Goal: Transaction & Acquisition: Purchase product/service

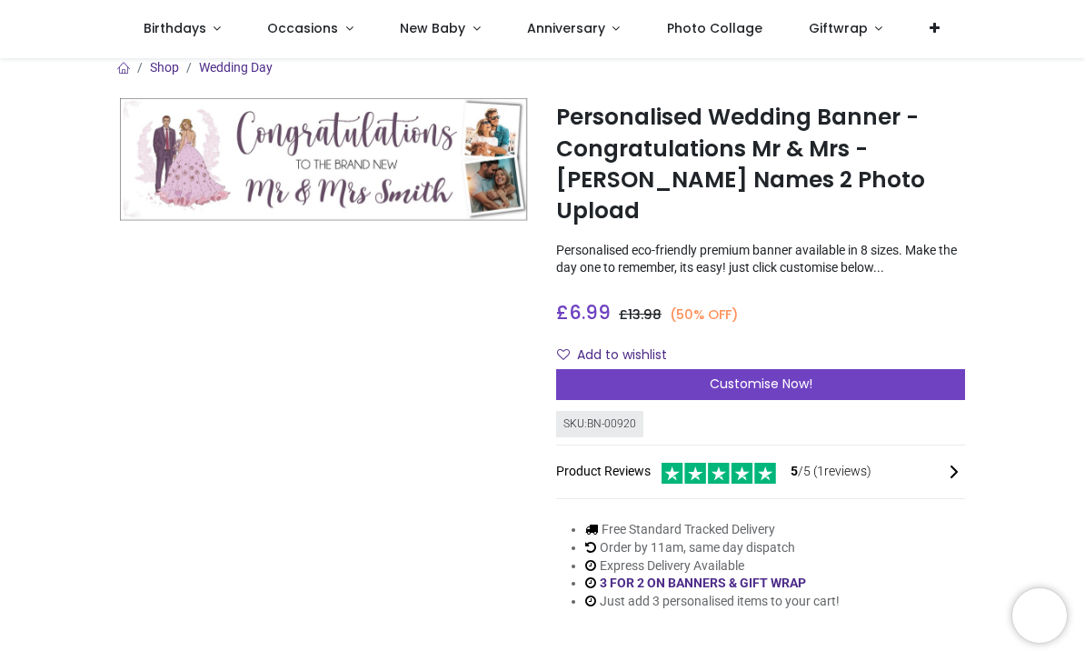
scroll to position [13, 0]
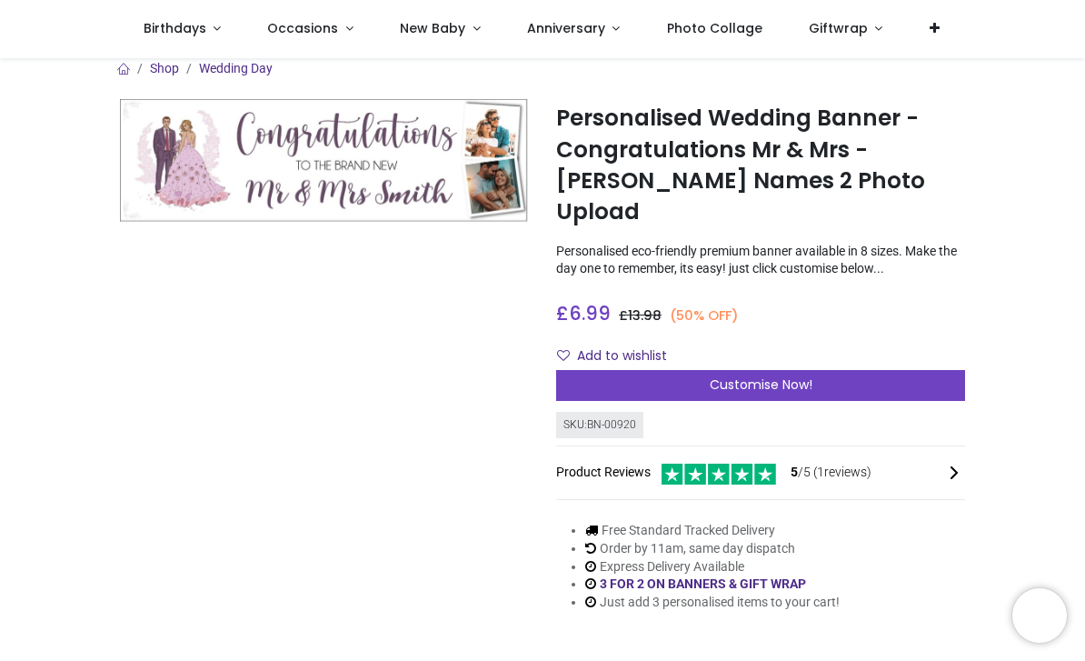
click at [131, 192] on img at bounding box center [324, 160] width 409 height 123
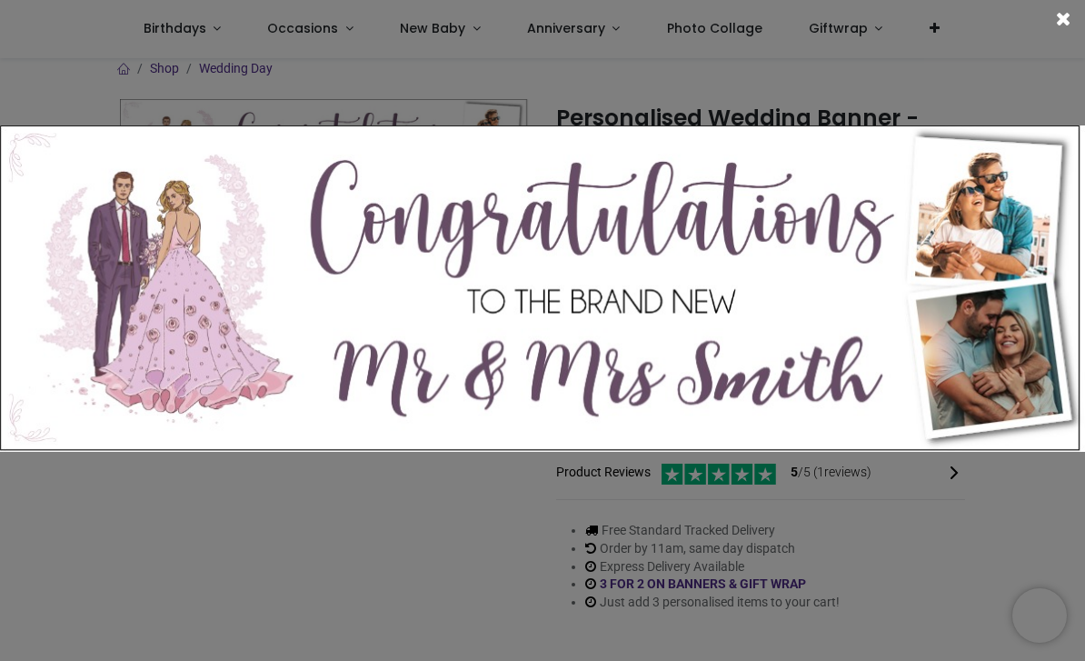
click at [1065, 24] on span at bounding box center [1063, 18] width 15 height 19
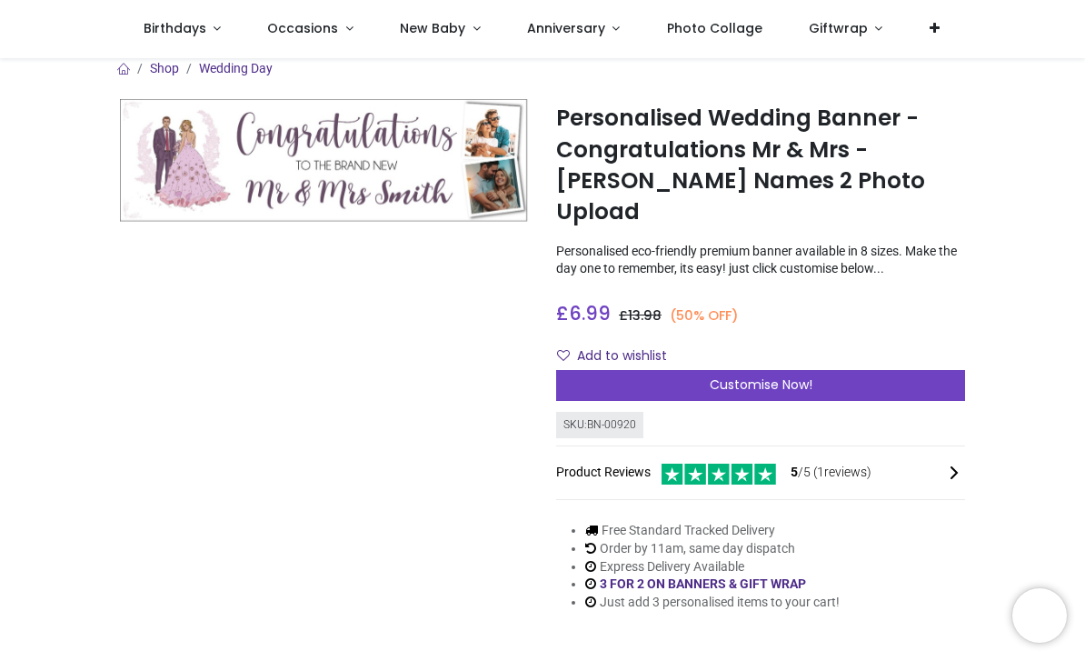
click at [893, 370] on div "Customise Now!" at bounding box center [760, 385] width 409 height 31
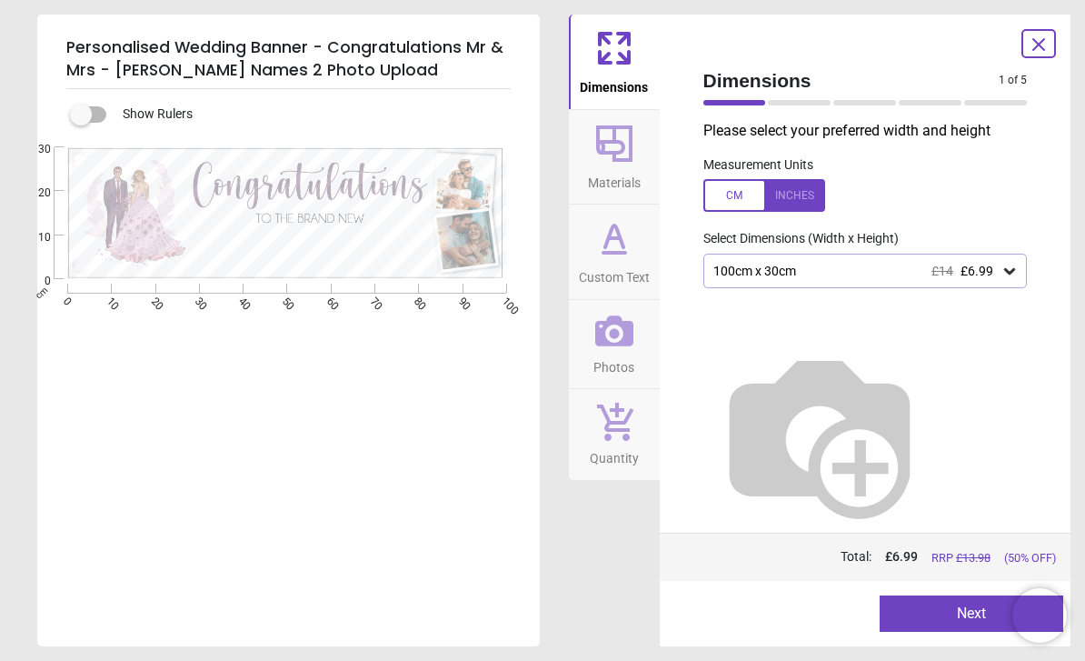
click at [779, 103] on div at bounding box center [799, 102] width 63 height 5
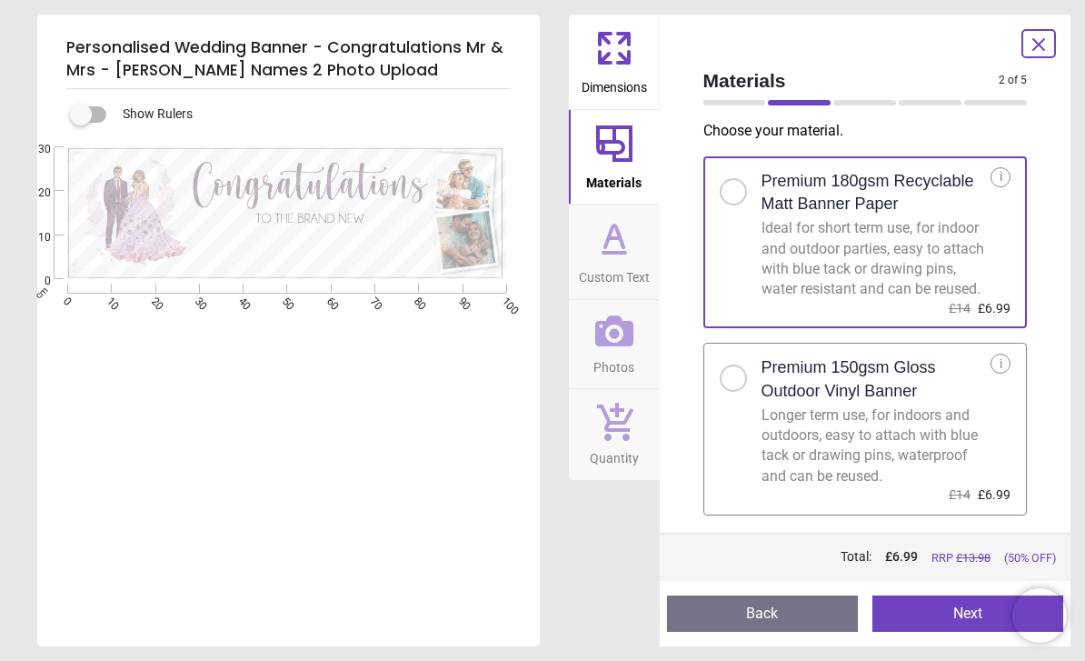
click at [622, 243] on icon at bounding box center [614, 236] width 18 height 22
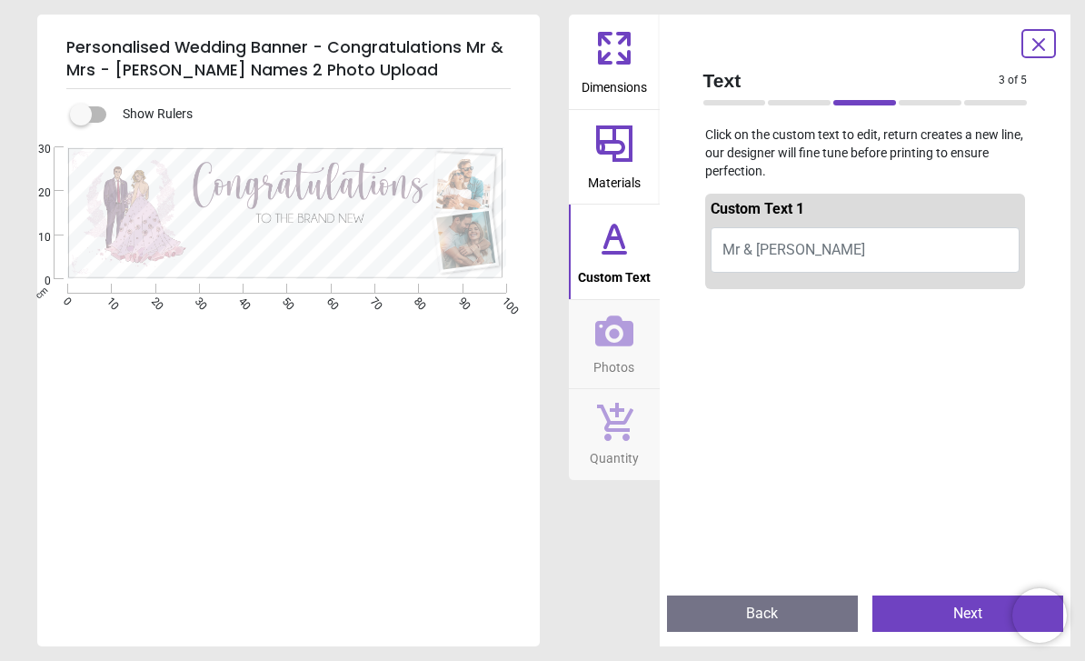
click at [618, 342] on icon at bounding box center [614, 330] width 38 height 31
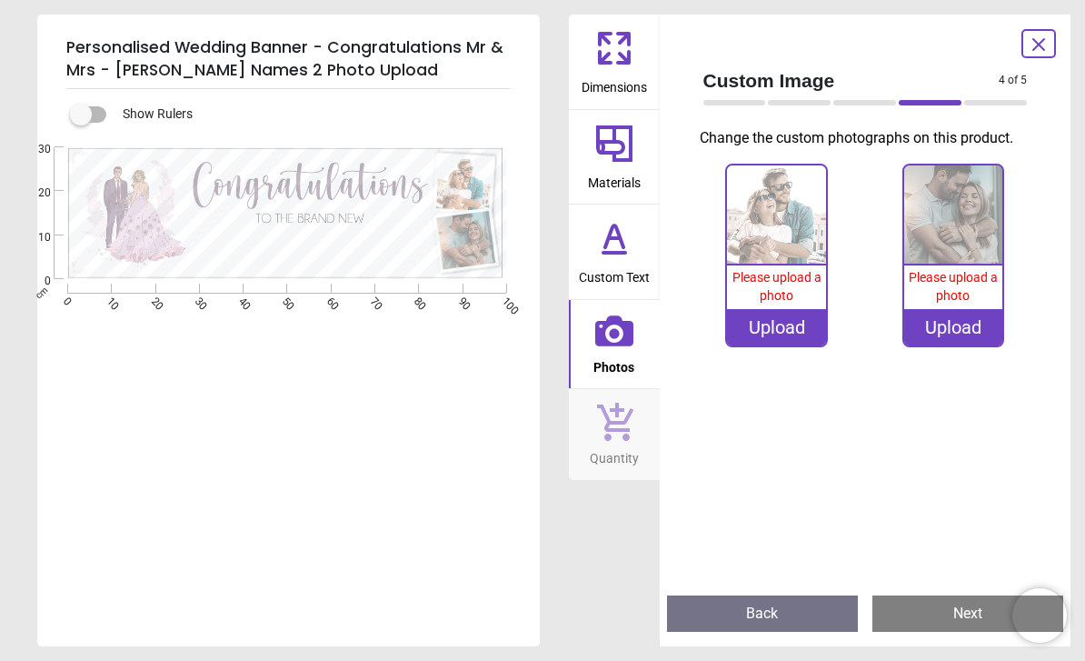
click at [607, 431] on icon at bounding box center [614, 421] width 38 height 40
click at [623, 174] on span "Materials" at bounding box center [614, 178] width 53 height 27
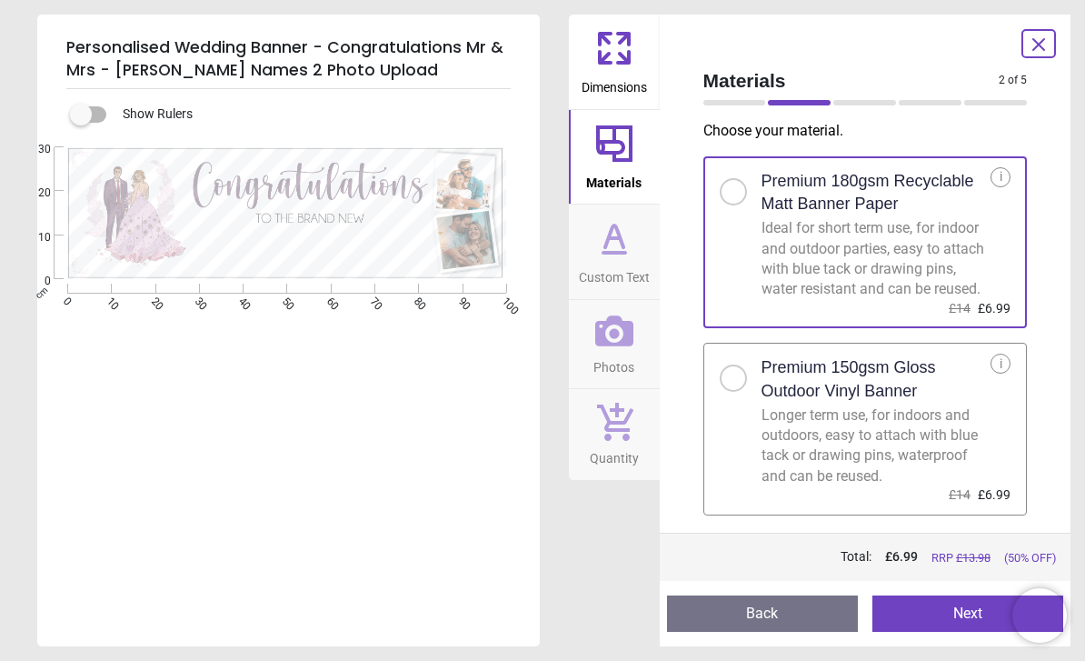
click at [115, 186] on div ".cls-1 { filter: url(#drop-shadow-2); } .cls-1, .cls-2 { fill: #fff; stroke-wid…" at bounding box center [286, 213] width 499 height 132
click at [124, 198] on div ".cls-1 { filter: url(#drop-shadow-2); } .cls-1, .cls-2 { fill: #fff; stroke-wid…" at bounding box center [286, 213] width 499 height 132
click at [125, 199] on div ".cls-1 { filter: url(#drop-shadow-2); } .cls-1, .cls-2 { fill: #fff; stroke-wid…" at bounding box center [286, 213] width 499 height 132
click at [1058, 28] on div "Materials 2 of 5 2 of 6 Choose your material . Premium 180gsm Recyclable Matt B…" at bounding box center [866, 331] width 412 height 632
click at [1036, 46] on icon at bounding box center [1038, 44] width 11 height 11
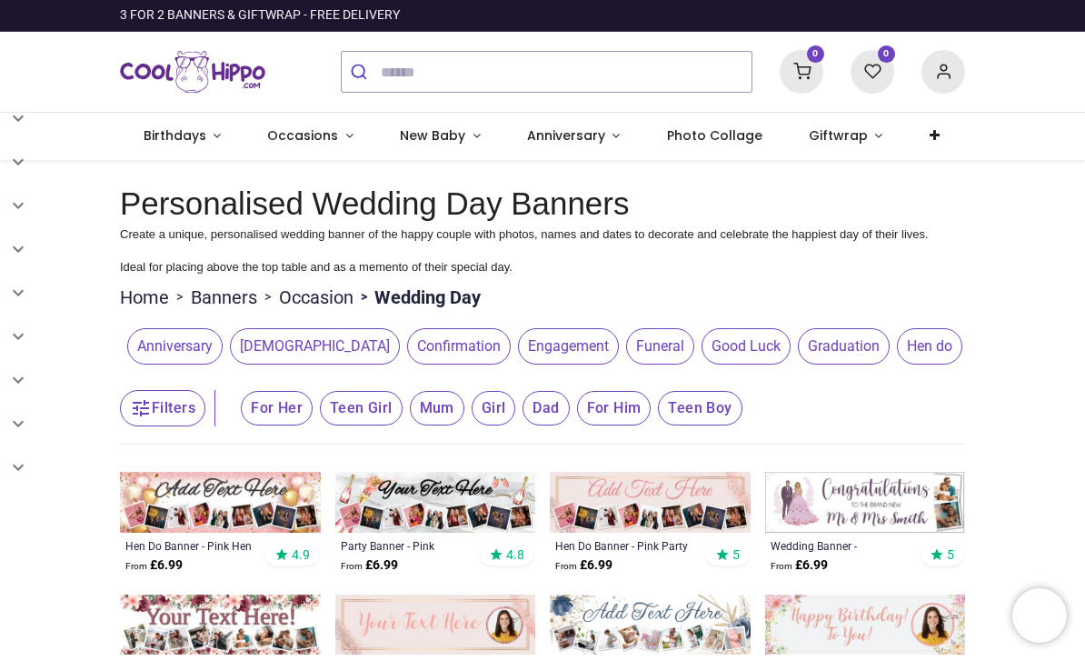
click at [930, 131] on icon at bounding box center [935, 135] width 10 height 13
click at [739, 134] on span "Photo Collage" at bounding box center [714, 135] width 95 height 18
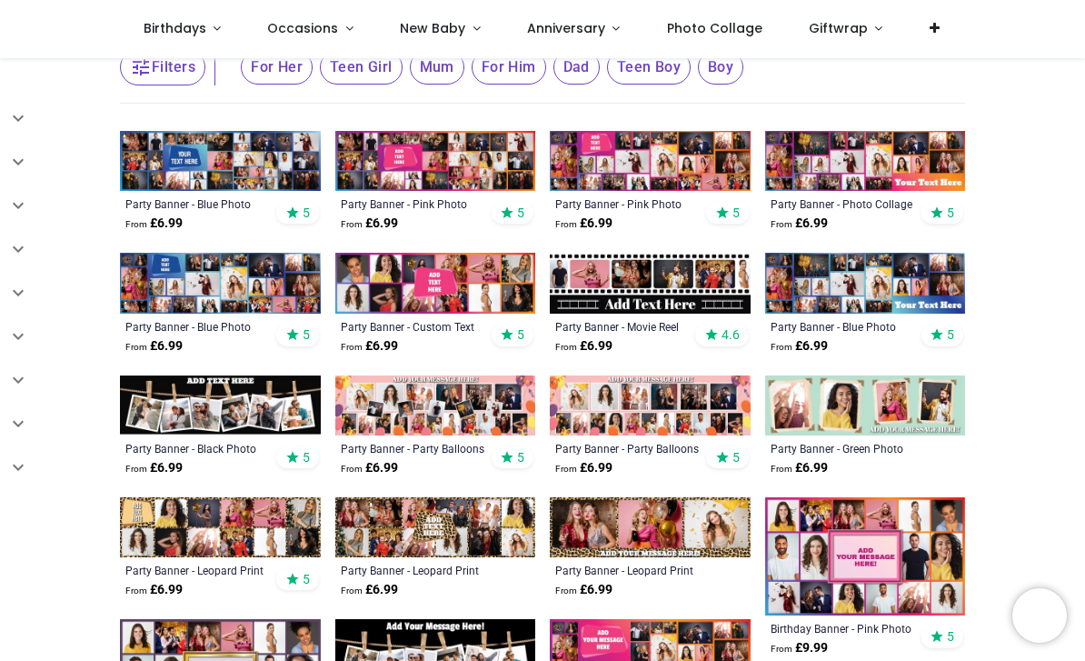
scroll to position [343, 0]
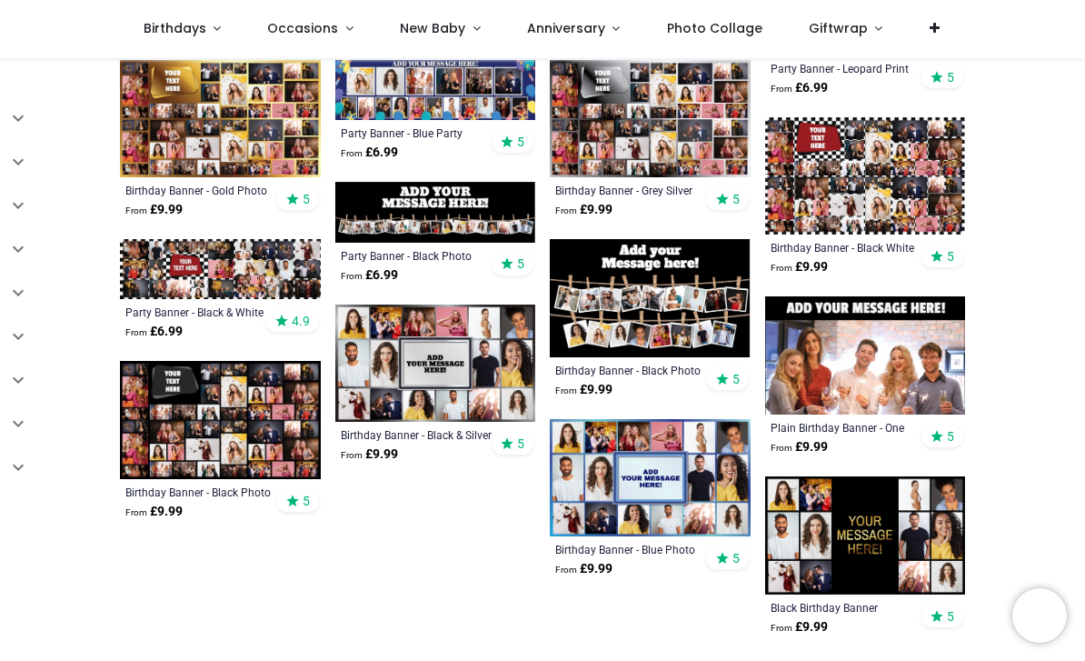
scroll to position [1493, 0]
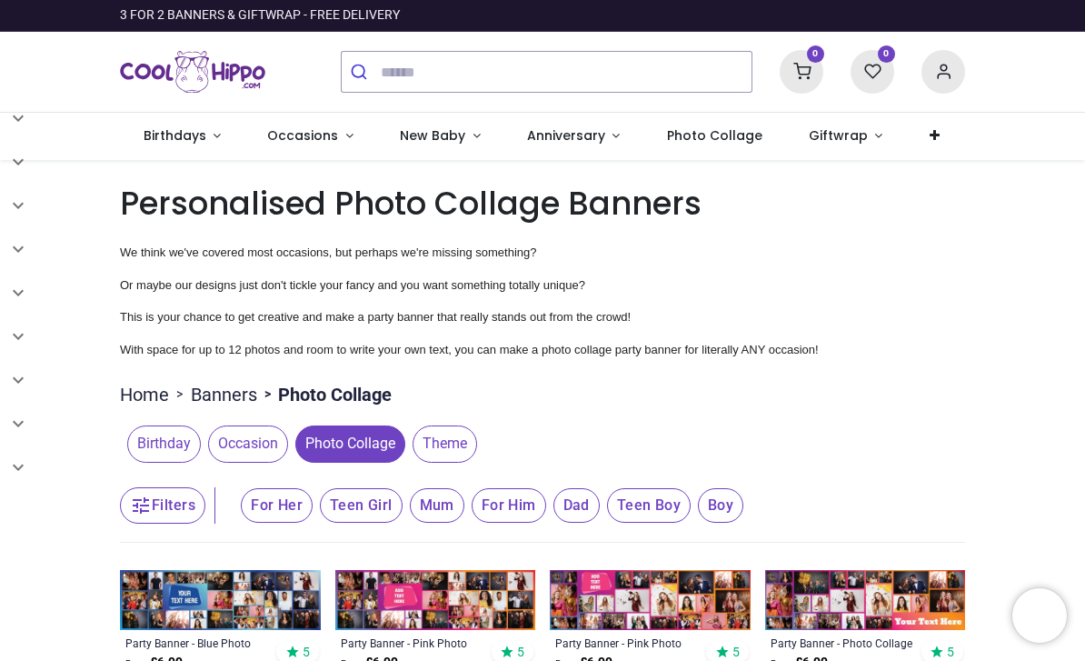
click at [834, 132] on span "Giftwrap" at bounding box center [838, 135] width 59 height 18
